Goal: Information Seeking & Learning: Learn about a topic

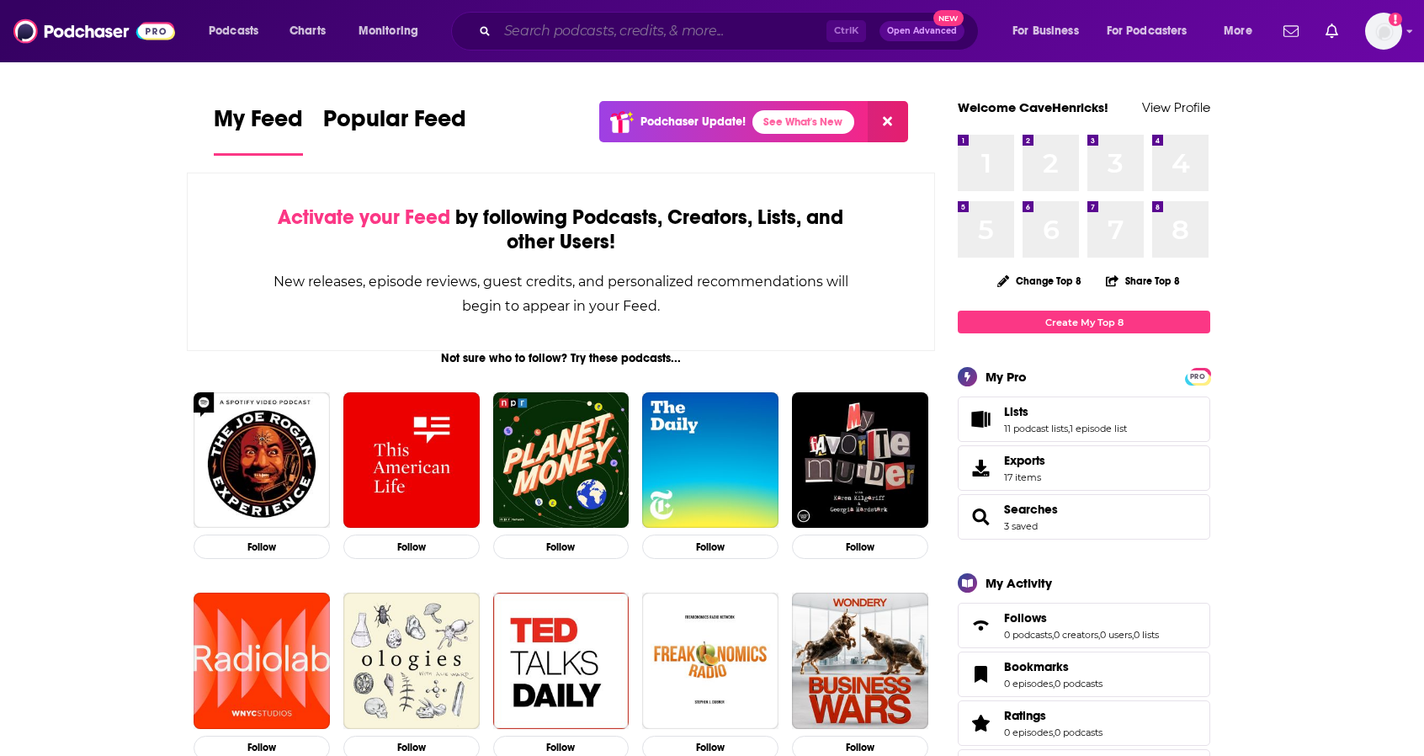
click at [610, 29] on input "Search podcasts, credits, & more..." at bounding box center [662, 31] width 329 height 27
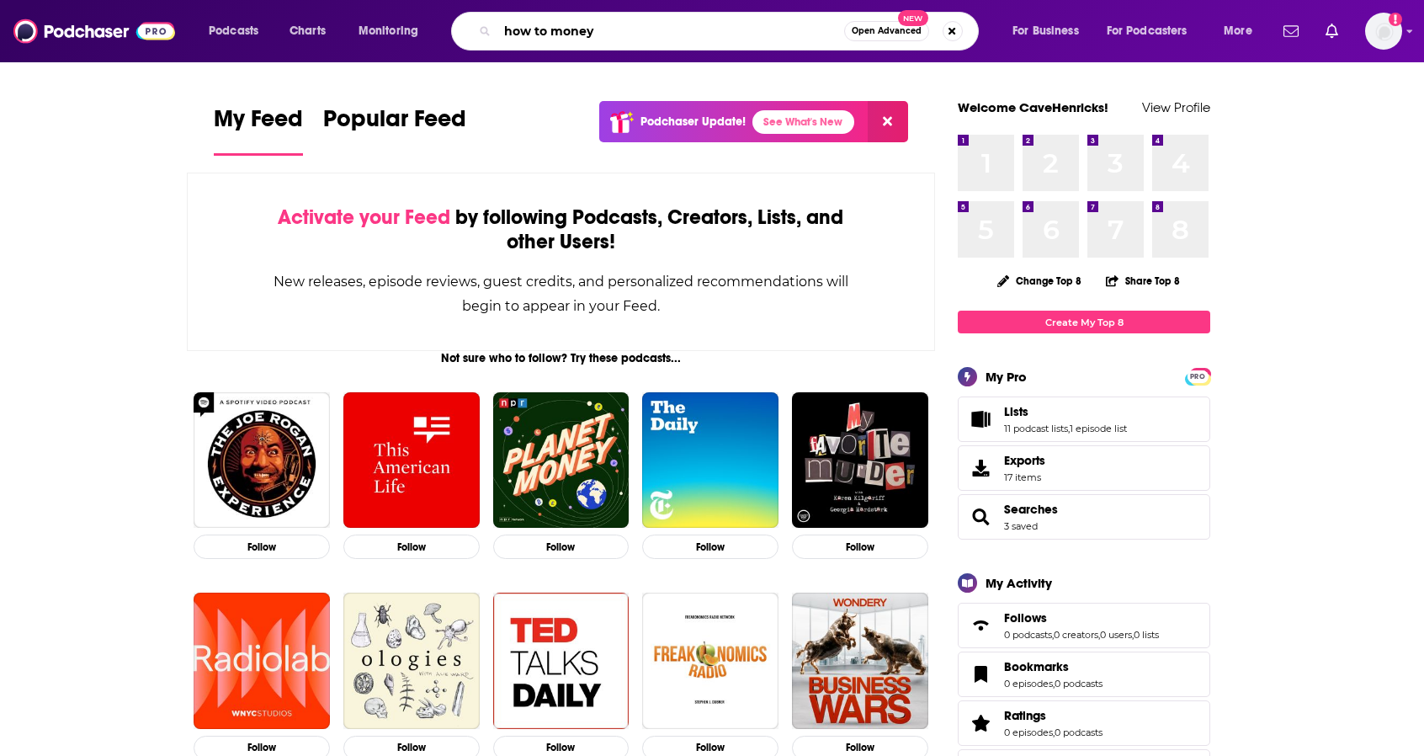
type input "how to money"
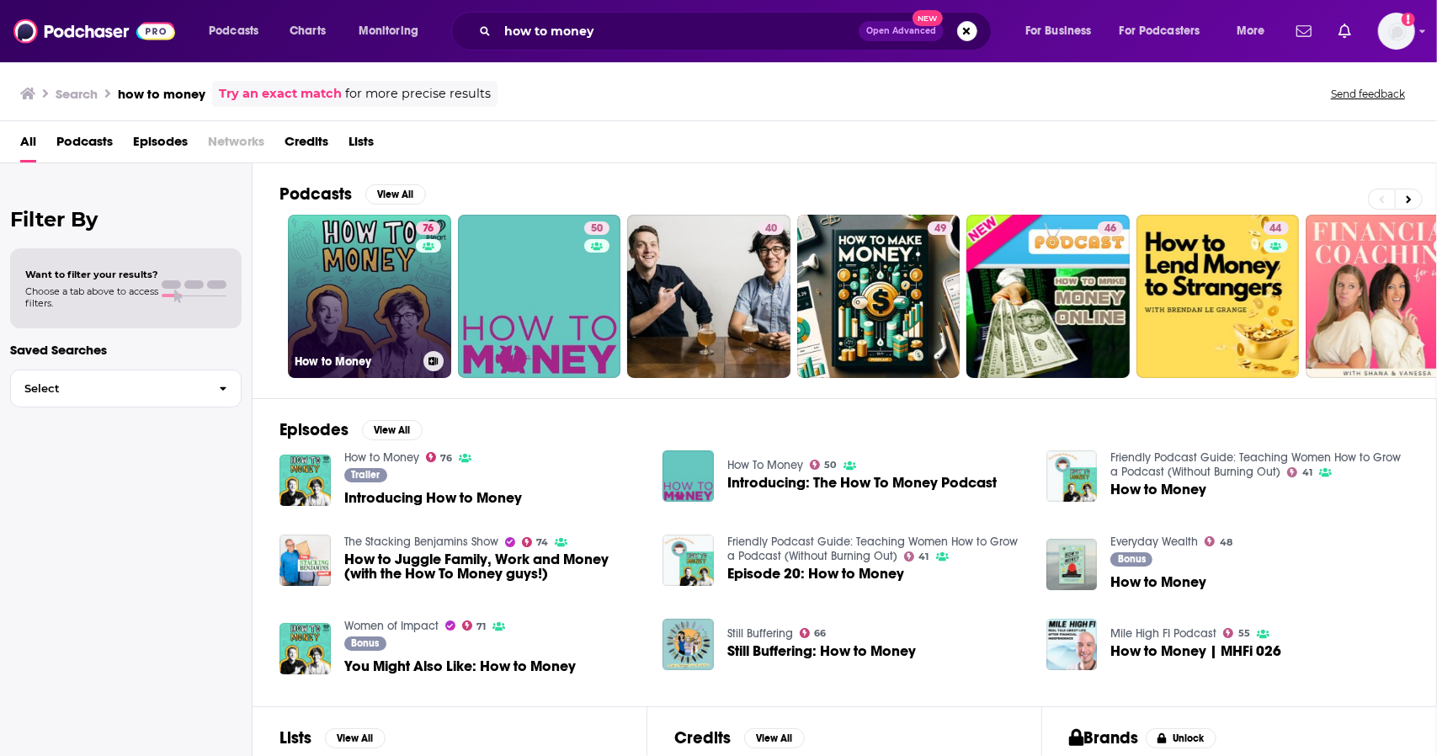
click at [393, 305] on link "76 How to Money" at bounding box center [369, 296] width 163 height 163
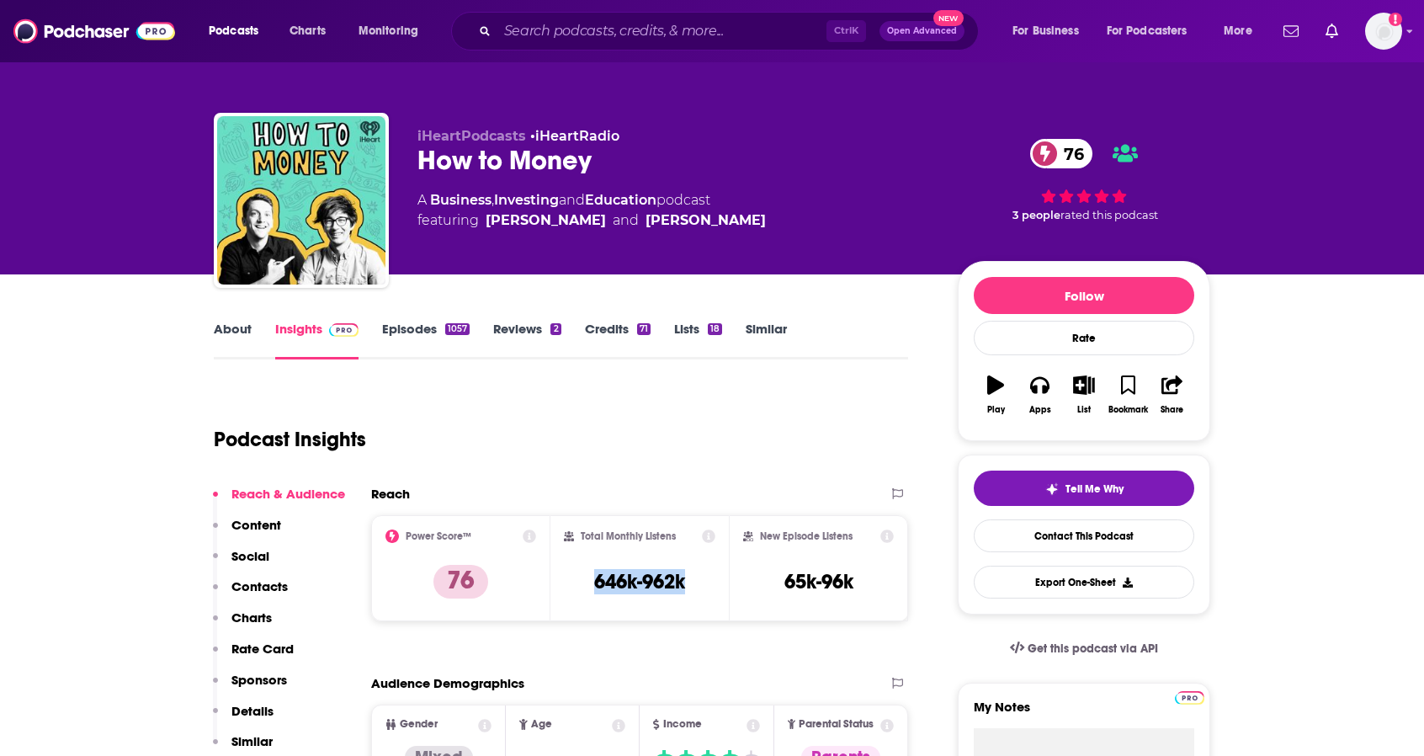
drag, startPoint x: 687, startPoint y: 582, endPoint x: 585, endPoint y: 588, distance: 102.0
click at [585, 588] on div "Total Monthly Listens 646k-962k" at bounding box center [640, 568] width 152 height 77
copy h3 "646k-962k"
click at [546, 35] on input "Search podcasts, credits, & more..." at bounding box center [662, 31] width 329 height 27
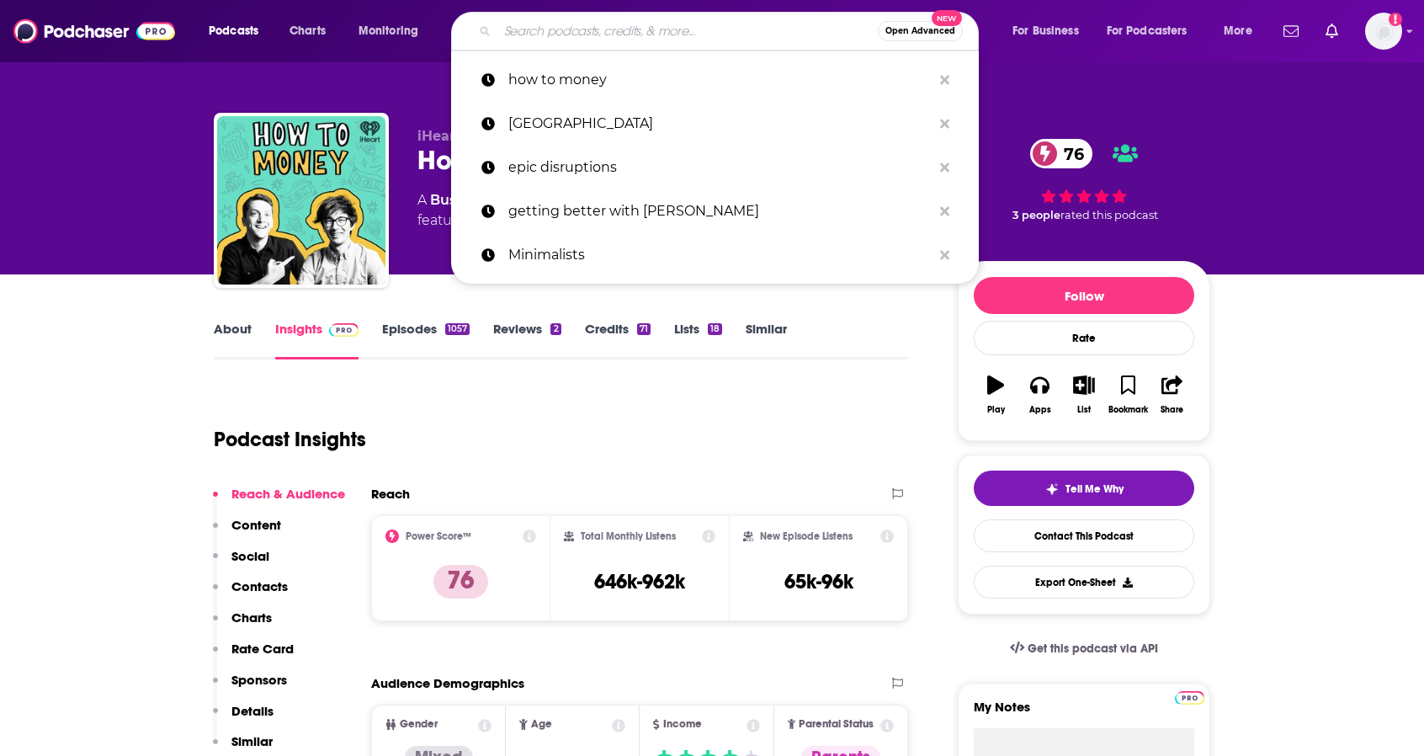
paste input "Money Life with [PERSON_NAME]"
type input "Money Life with [PERSON_NAME]"
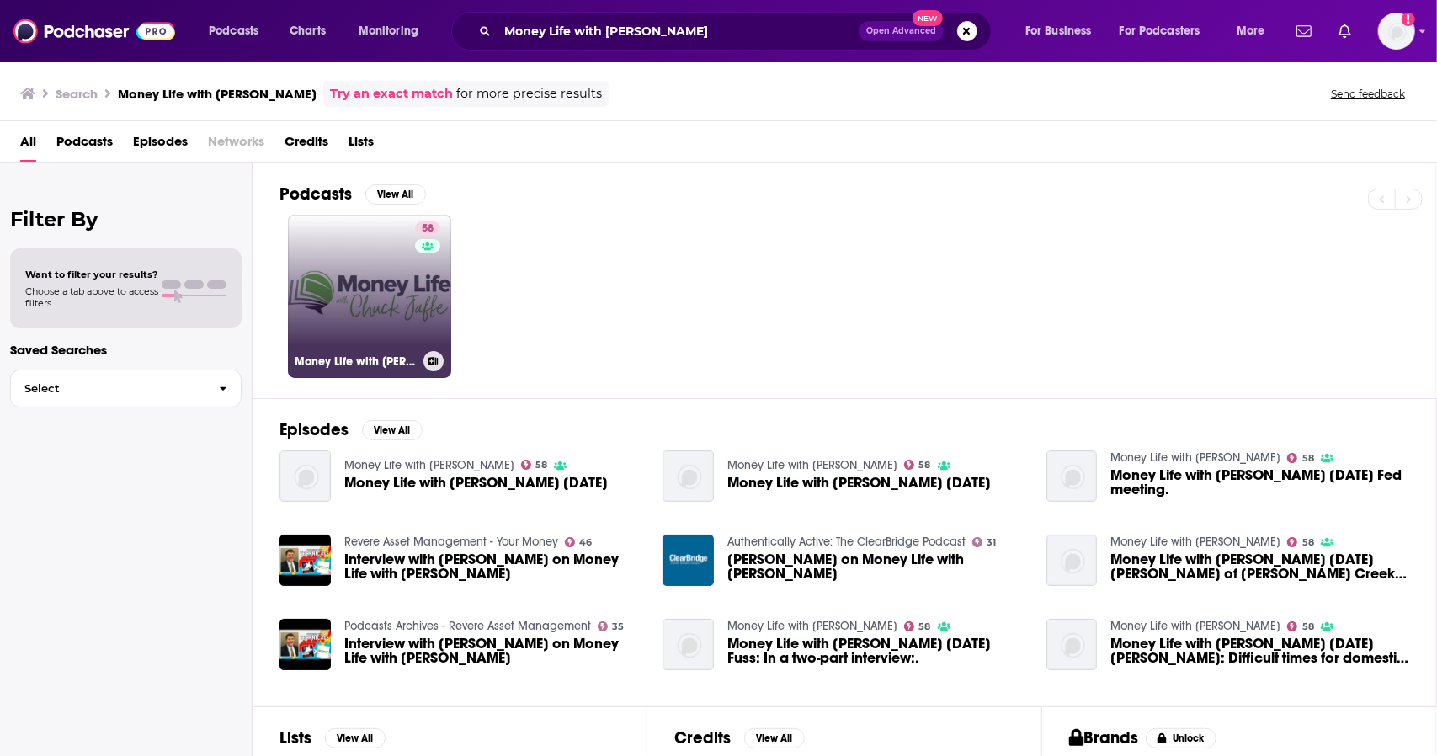
click at [386, 253] on link "58 Money Life with [PERSON_NAME]" at bounding box center [369, 296] width 163 height 163
